Goal: Navigation & Orientation: Find specific page/section

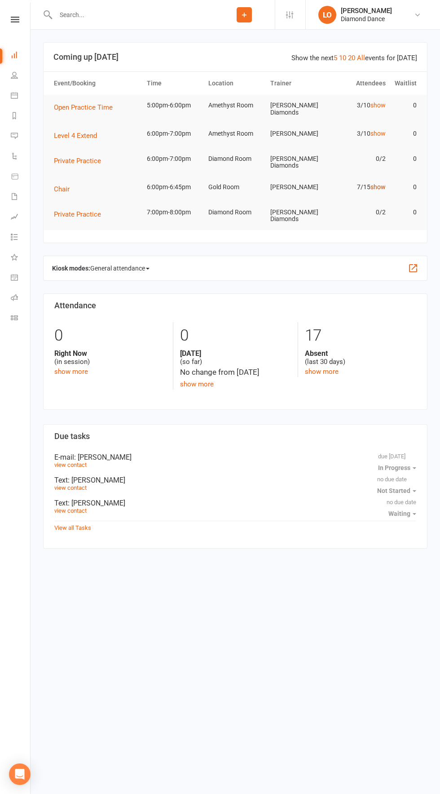
click at [378, 184] on link "show" at bounding box center [378, 186] width 15 height 7
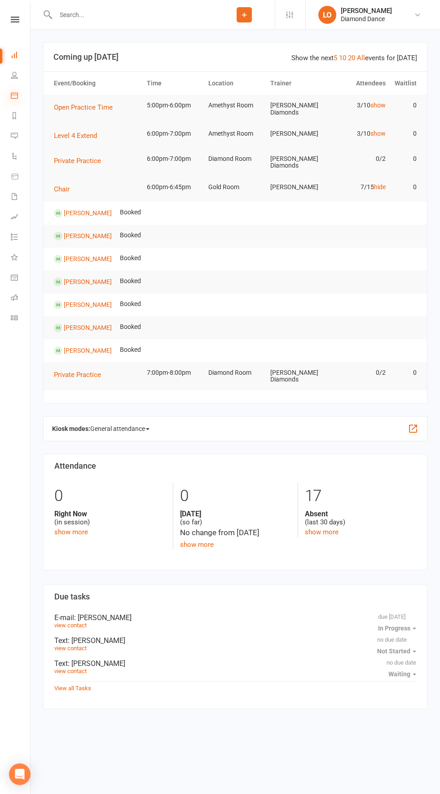
click at [14, 95] on icon at bounding box center [14, 95] width 7 height 7
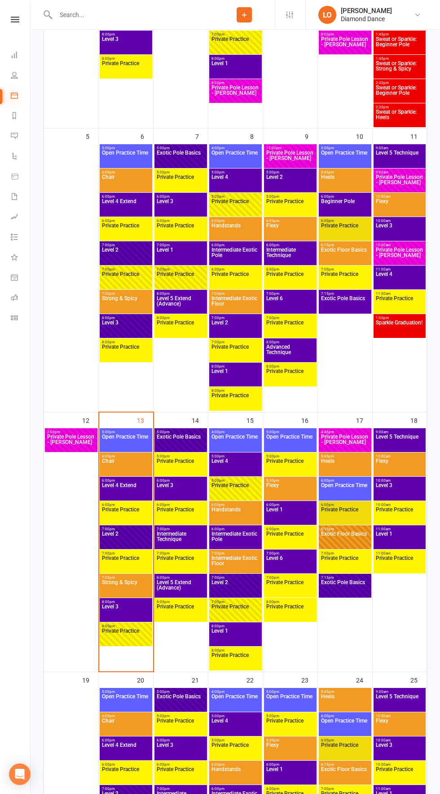
scroll to position [365, 0]
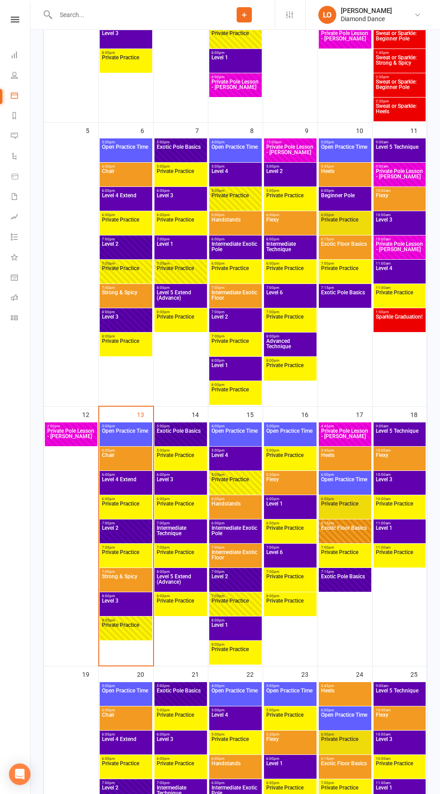
click at [129, 525] on span "Level 2" at bounding box center [126, 533] width 49 height 16
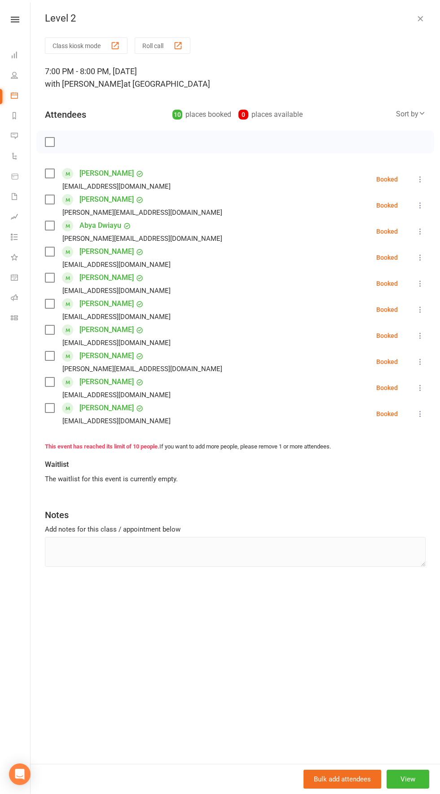
click at [406, 10] on div "Level 2 Class kiosk mode Roll call 7:00 PM - 8:00 PM, [DATE] with [PERSON_NAME]…" at bounding box center [236, 397] width 410 height 794
click at [420, 18] on icon "button" at bounding box center [420, 18] width 9 height 9
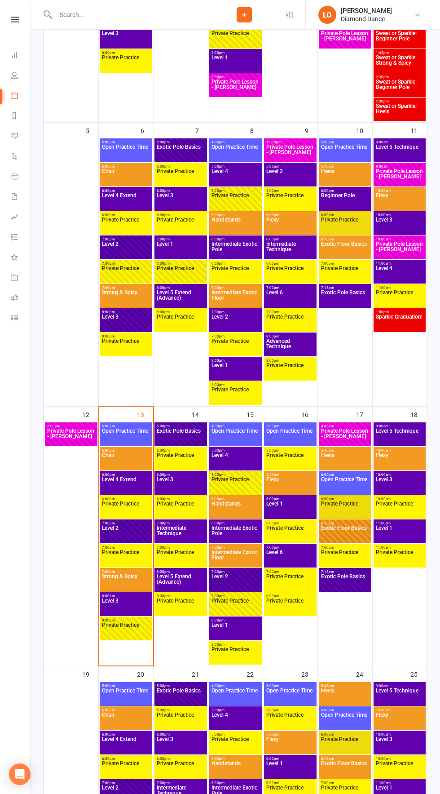
click at [127, 609] on span "Level 3" at bounding box center [126, 606] width 49 height 16
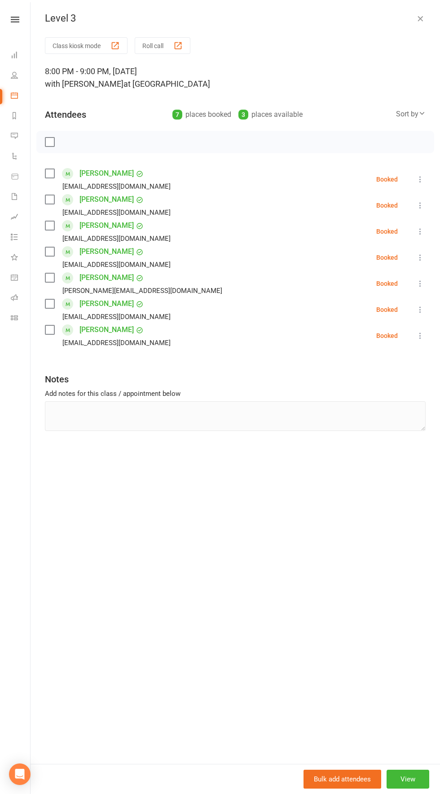
click at [416, 14] on icon "button" at bounding box center [420, 18] width 9 height 9
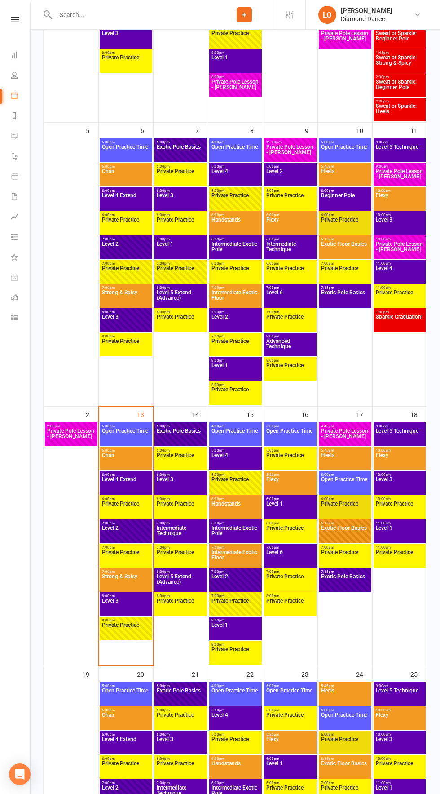
click at [128, 627] on span "Private Practice" at bounding box center [126, 630] width 49 height 16
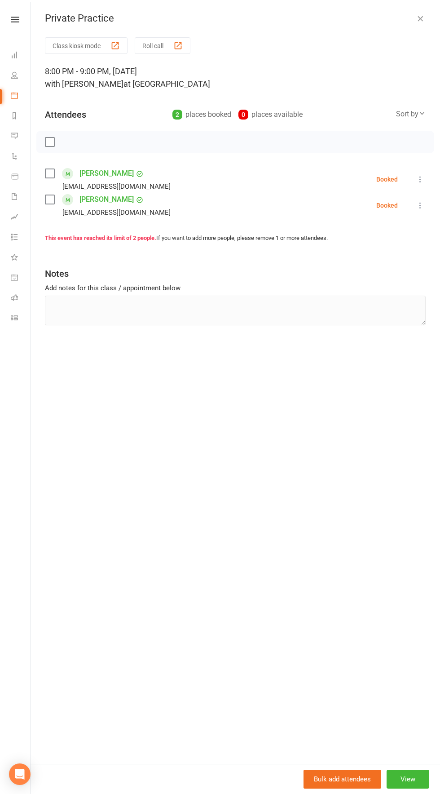
click at [420, 18] on icon "button" at bounding box center [420, 18] width 9 height 9
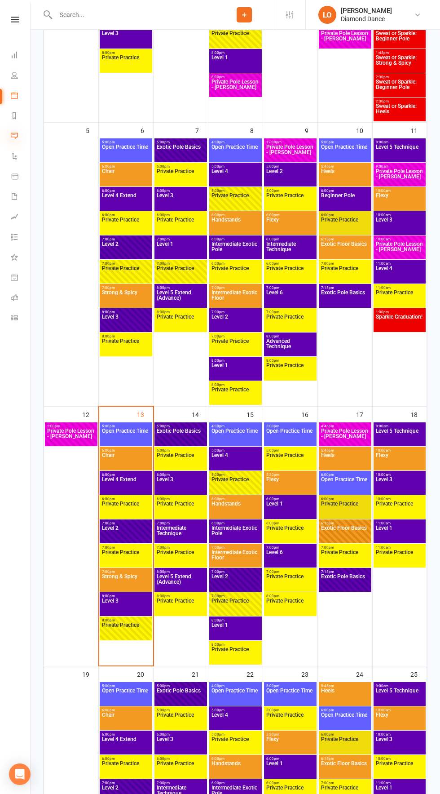
click at [14, 136] on icon at bounding box center [14, 135] width 7 height 7
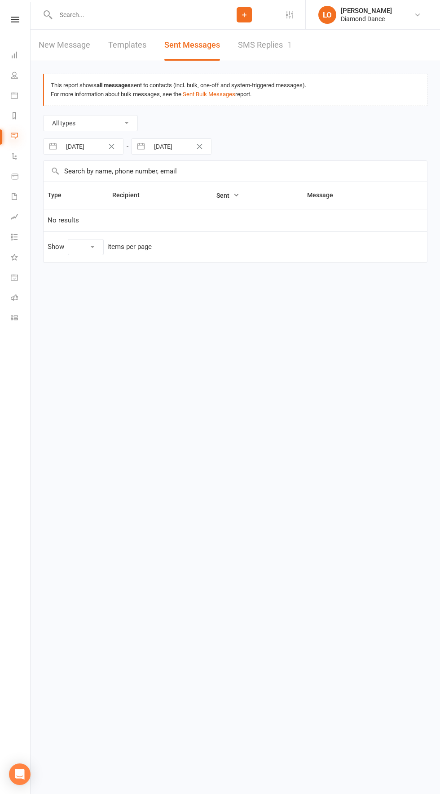
select select "10"
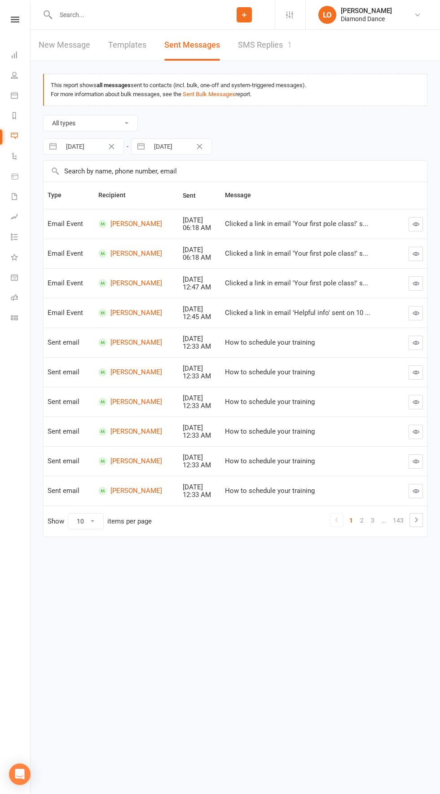
click at [356, 524] on link "1" at bounding box center [351, 520] width 11 height 13
click at [359, 517] on link "2" at bounding box center [362, 520] width 11 height 13
